Goal: Information Seeking & Learning: Find contact information

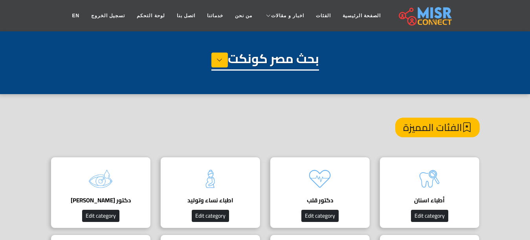
click at [355, 126] on div "الفئات المميزة" at bounding box center [265, 137] width 429 height 39
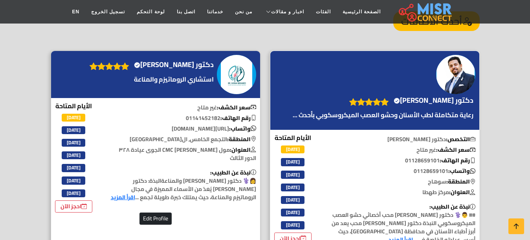
scroll to position [947, 0]
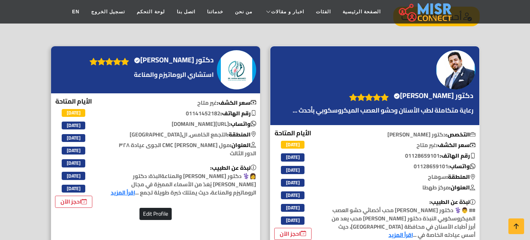
click at [439, 106] on p "رعاية متكاملة لطب الأسنان وحشو العصب الميكروسكوبي بأحدث ..." at bounding box center [383, 110] width 185 height 9
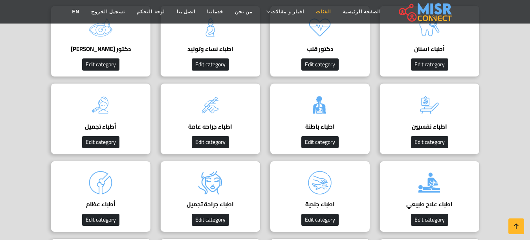
scroll to position [79, 0]
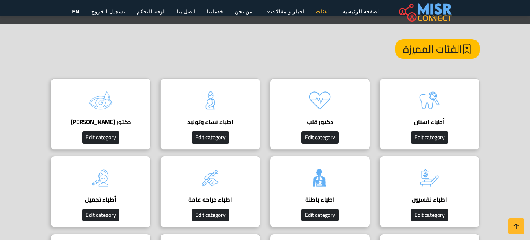
click at [310, 11] on link "الفئات" at bounding box center [323, 11] width 27 height 15
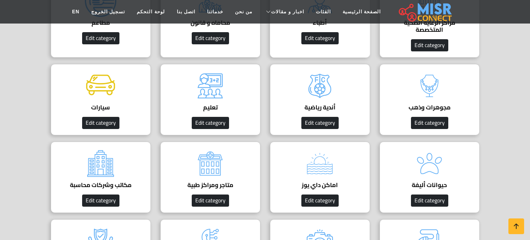
scroll to position [79, 0]
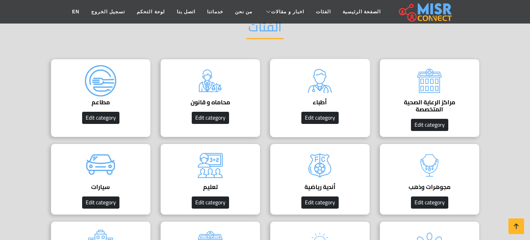
click at [315, 92] on img at bounding box center [319, 80] width 31 height 31
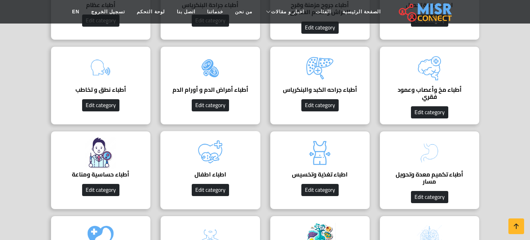
scroll to position [589, 0]
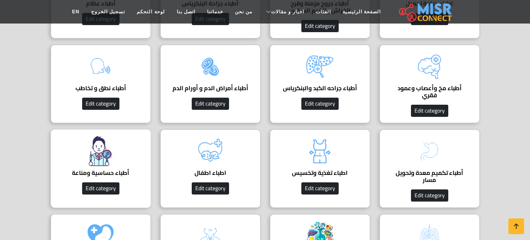
click at [75, 170] on h4 "أطباء حساسية ومناعة" at bounding box center [101, 173] width 76 height 7
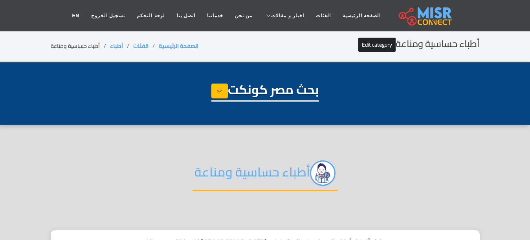
select select "*****"
select select "**********"
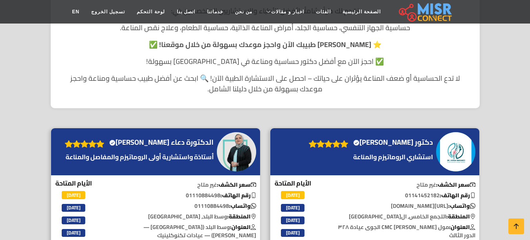
scroll to position [275, 0]
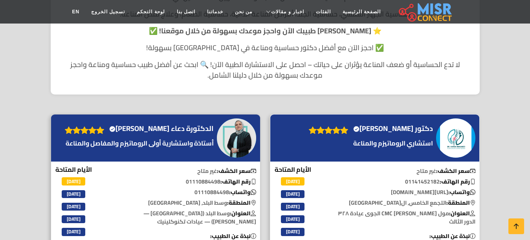
click at [399, 127] on h4 "دكتور هناء محمد حسن Verified account" at bounding box center [393, 128] width 80 height 9
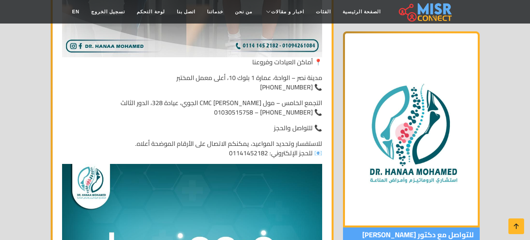
scroll to position [3528, 0]
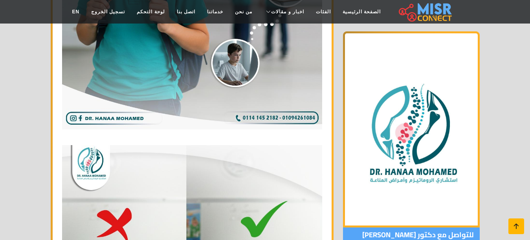
click at [519, 234] on link at bounding box center [516, 227] width 16 height 16
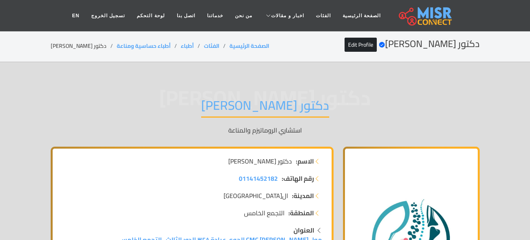
click at [60, 44] on li "دكتور هناء محمد حسن" at bounding box center [84, 46] width 66 height 8
copy main "دكتور هناء محمد حسن"
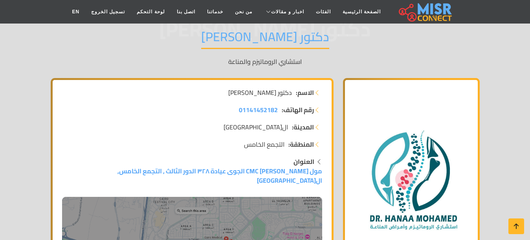
scroll to position [79, 0]
